Goal: Transaction & Acquisition: Purchase product/service

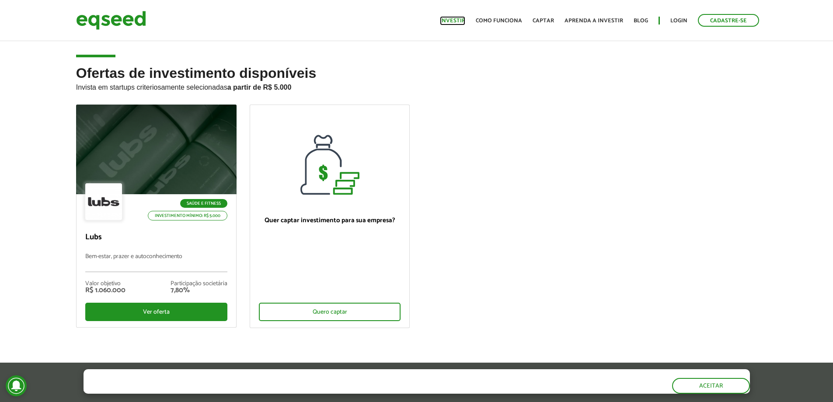
click at [461, 19] on link "Investir" at bounding box center [452, 21] width 25 height 6
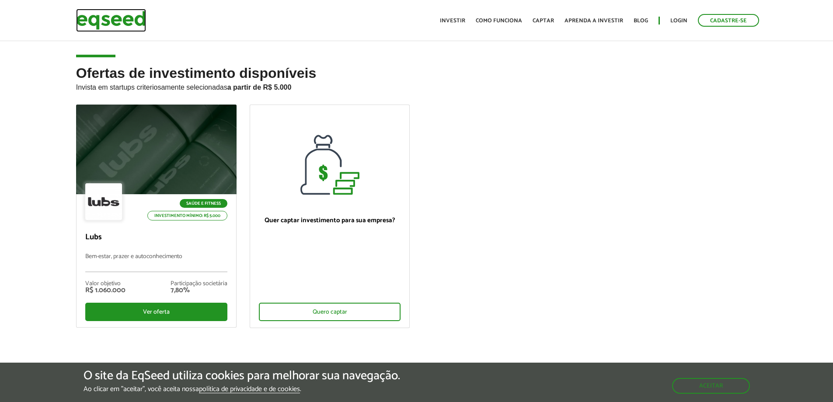
click at [110, 13] on img at bounding box center [111, 20] width 70 height 23
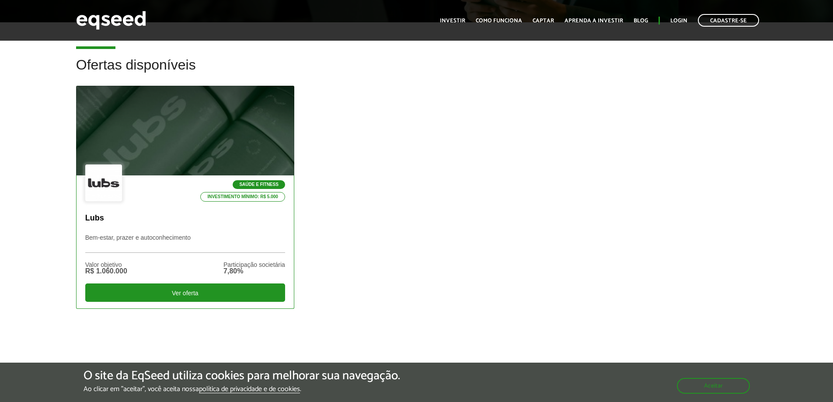
scroll to position [219, 0]
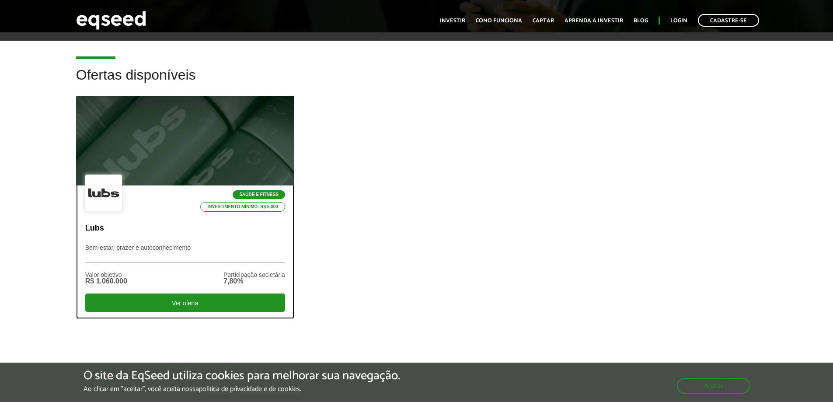
click at [260, 227] on p "Lubs" at bounding box center [185, 228] width 200 height 10
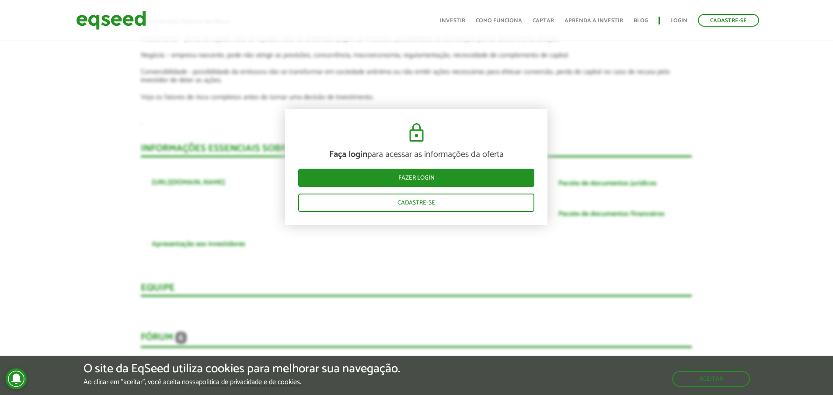
scroll to position [1749, 0]
